Goal: Information Seeking & Learning: Check status

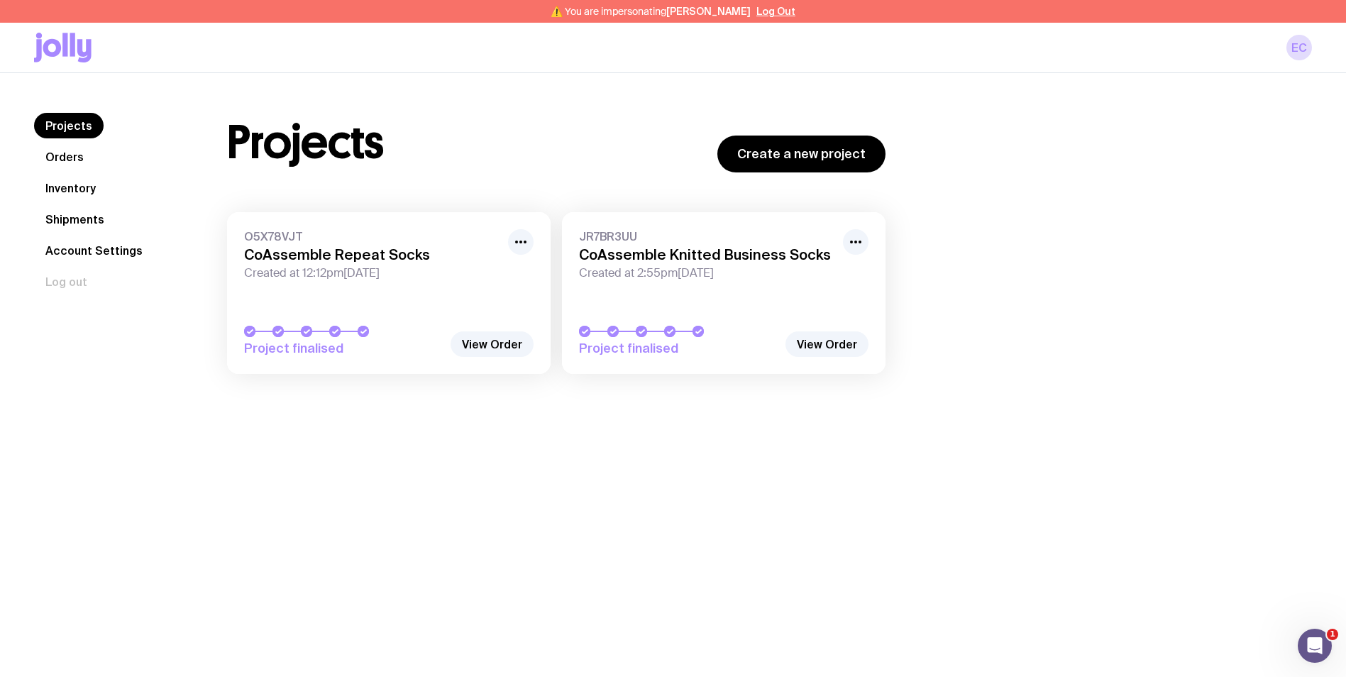
click at [52, 160] on link "Orders" at bounding box center [64, 157] width 61 height 26
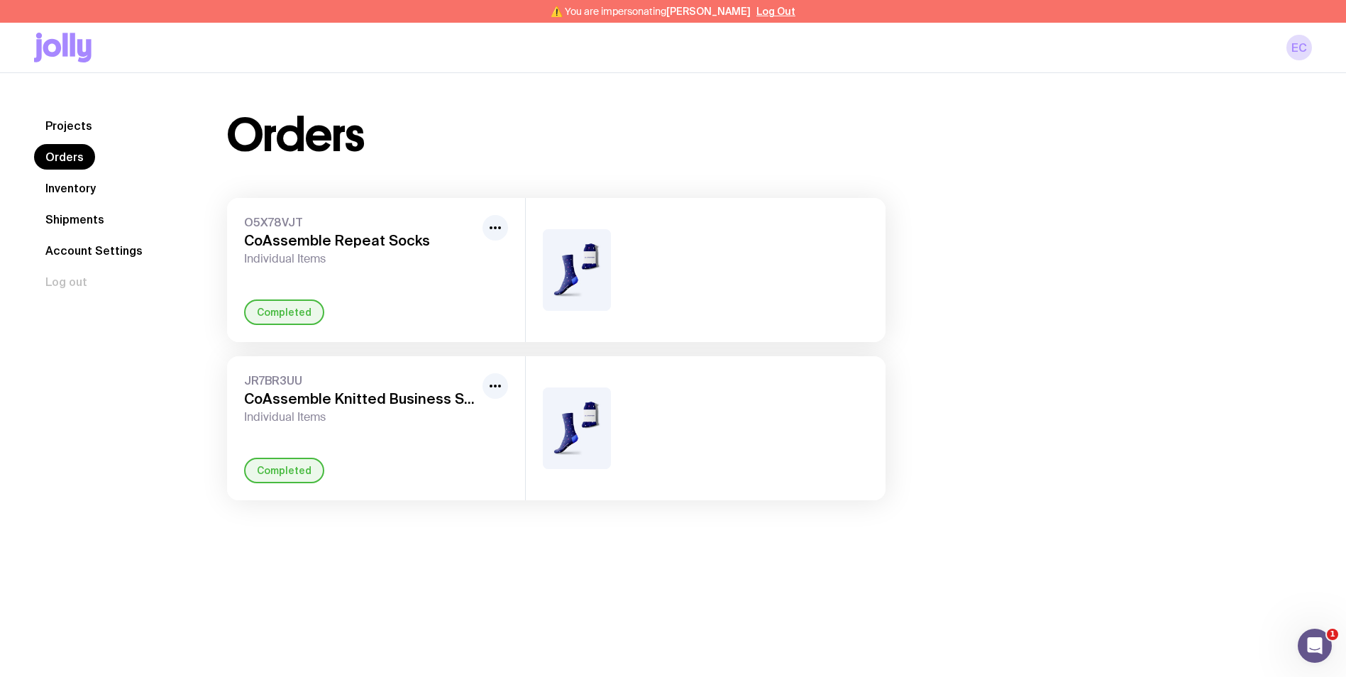
click at [301, 226] on span "O5X78VJT" at bounding box center [360, 222] width 233 height 14
click at [301, 223] on span "O5X78VJT" at bounding box center [360, 222] width 233 height 14
click at [73, 217] on link "Shipments" at bounding box center [75, 219] width 82 height 26
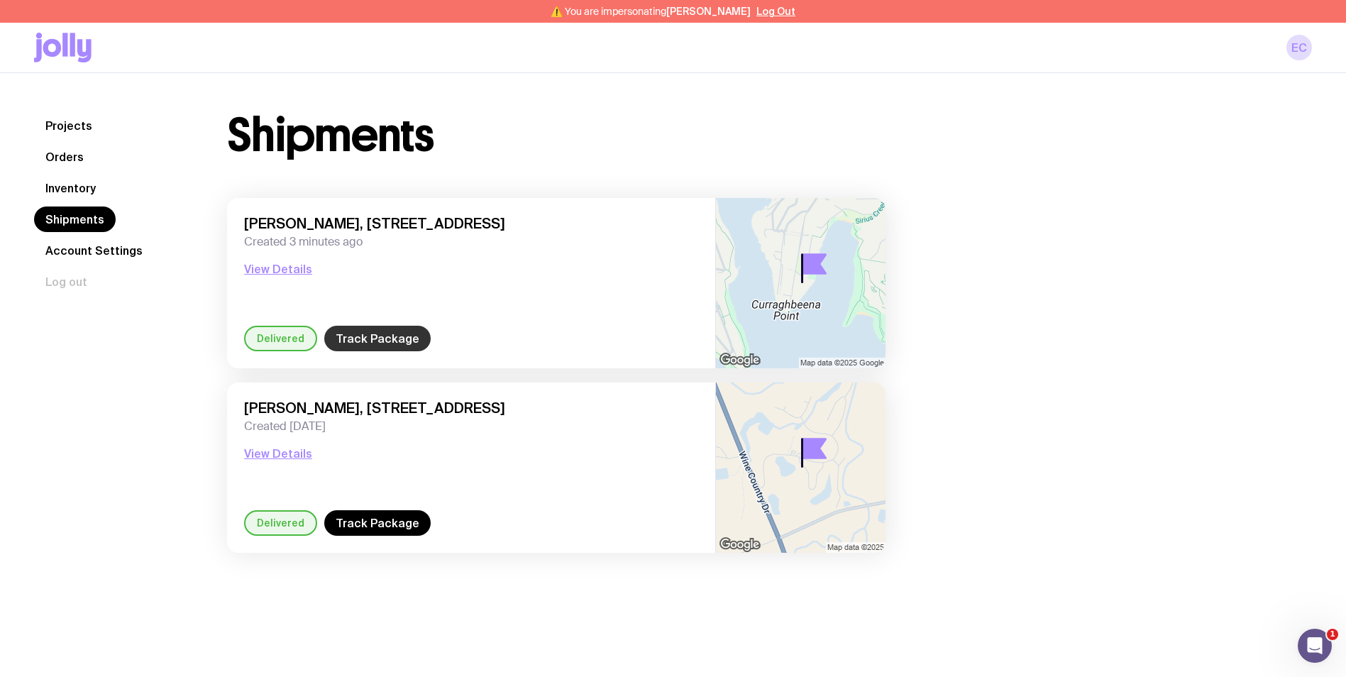
click at [358, 337] on link "Track Package" at bounding box center [377, 339] width 106 height 26
click at [289, 269] on button "View Details" at bounding box center [278, 268] width 68 height 17
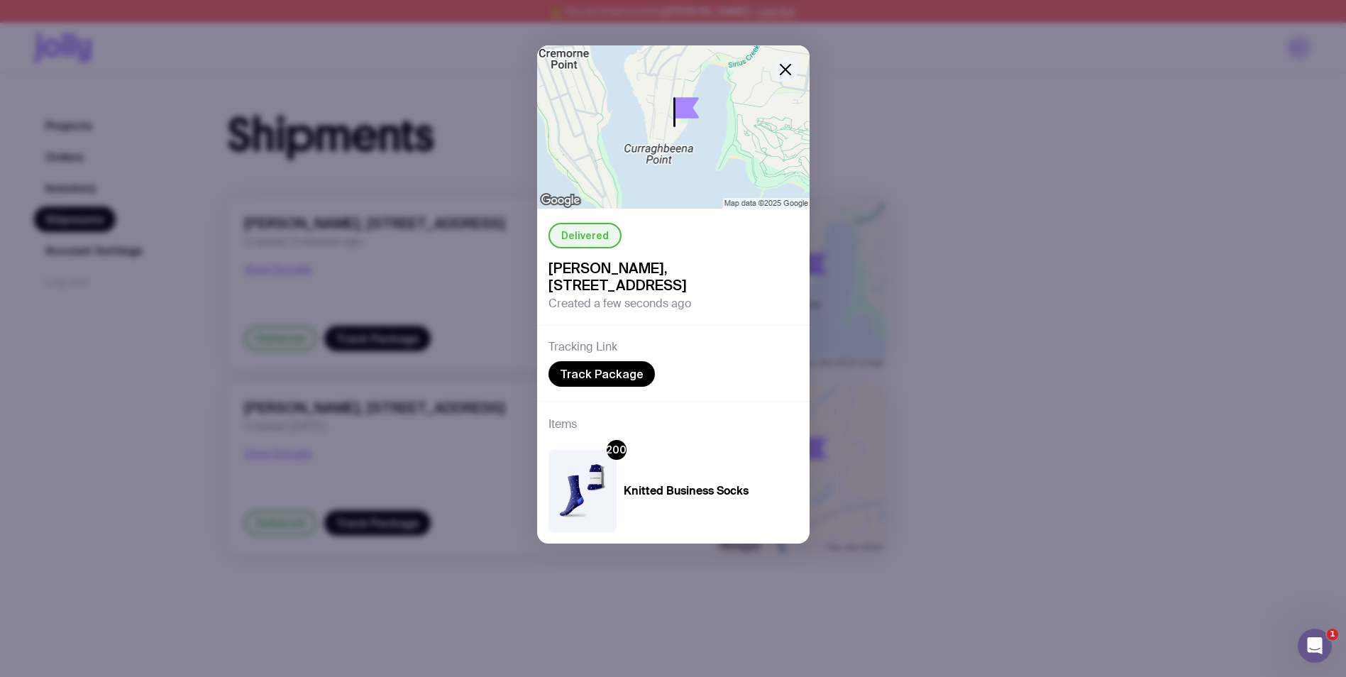
click at [791, 66] on icon "button" at bounding box center [785, 69] width 17 height 17
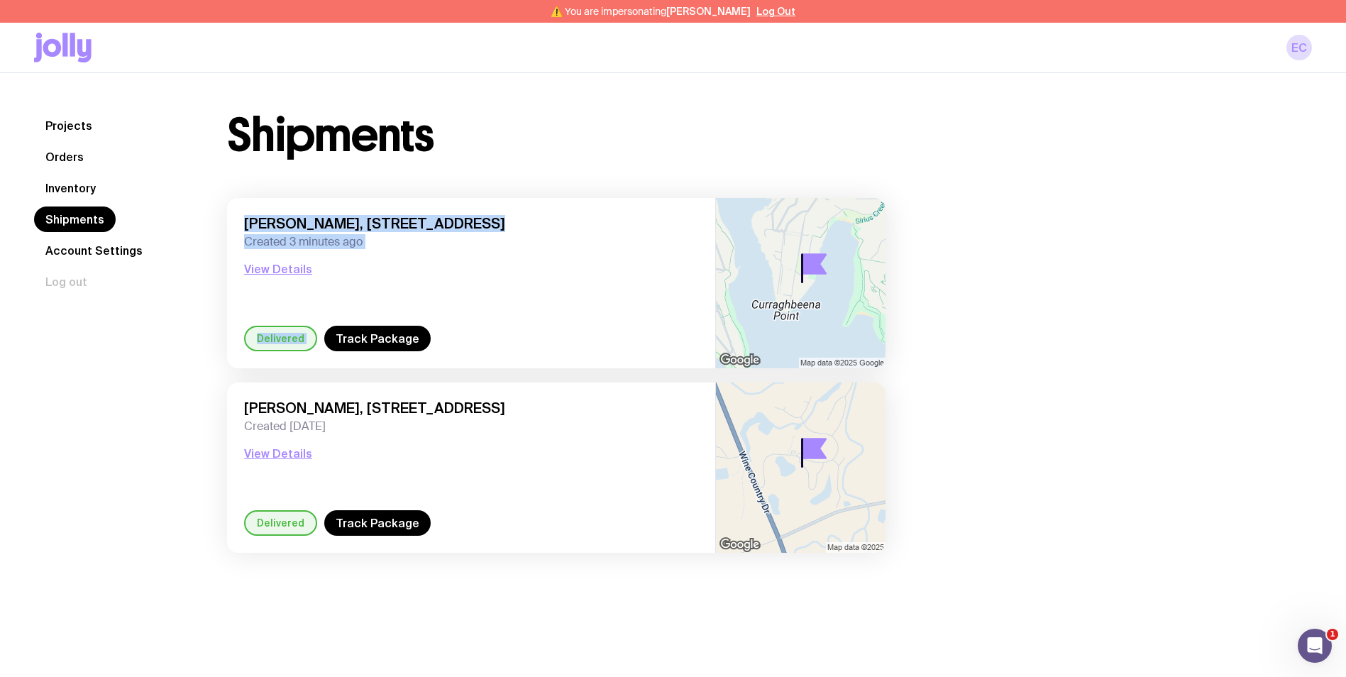
click at [1032, 181] on div "Shipments [PERSON_NAME], [STREET_ADDRESS] Created 3 minutes ago View Details De…" at bounding box center [752, 340] width 1119 height 454
drag, startPoint x: 1032, startPoint y: 179, endPoint x: 944, endPoint y: 282, distance: 135.3
click at [944, 282] on div "Shipments [PERSON_NAME], [STREET_ADDRESS] Created 3 minutes ago View Details De…" at bounding box center [752, 340] width 1119 height 454
